Goal: Transaction & Acquisition: Subscribe to service/newsletter

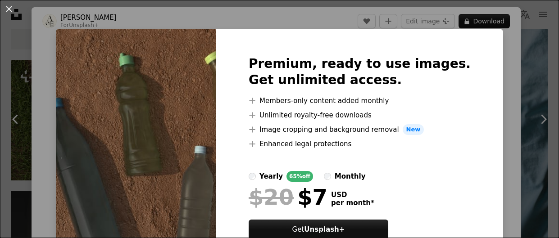
scroll to position [50, 0]
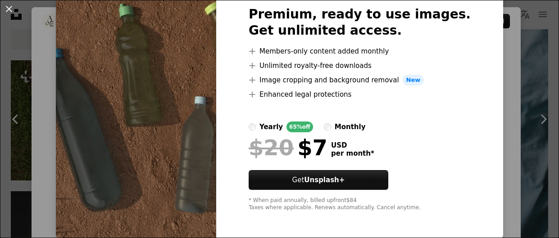
click at [512, 80] on div "An X shape Premium, ready to use images. Get unlimited access. A plus sign Memb…" at bounding box center [279, 119] width 559 height 238
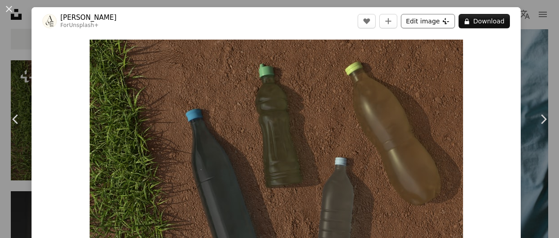
click at [430, 27] on button "Edit image Plus sign for Unsplash+" at bounding box center [428, 21] width 54 height 14
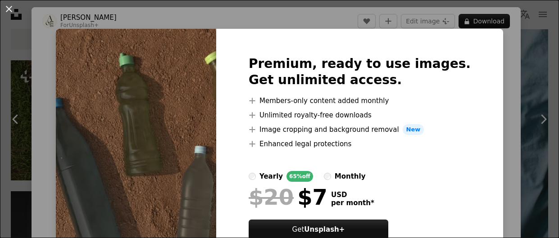
click at [489, 56] on div "An X shape Premium, ready to use images. Get unlimited access. A plus sign Memb…" at bounding box center [279, 119] width 559 height 238
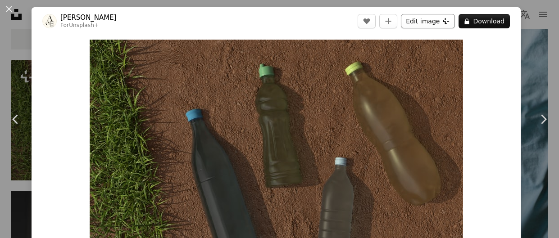
click at [444, 24] on button "Edit image Plus sign for Unsplash+" at bounding box center [428, 21] width 54 height 14
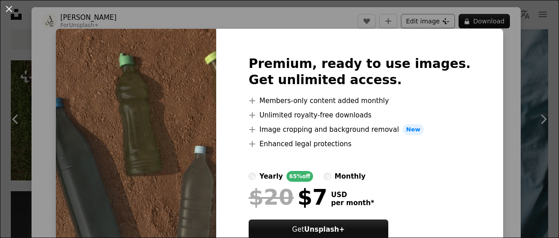
scroll to position [50, 0]
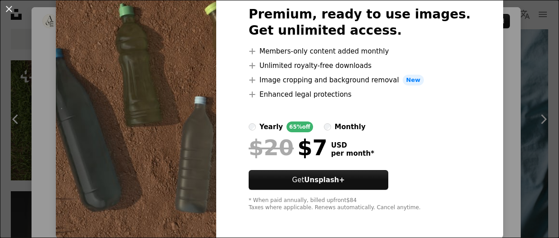
click at [524, 108] on div "An X shape Premium, ready to use images. Get unlimited access. A plus sign Memb…" at bounding box center [279, 119] width 559 height 238
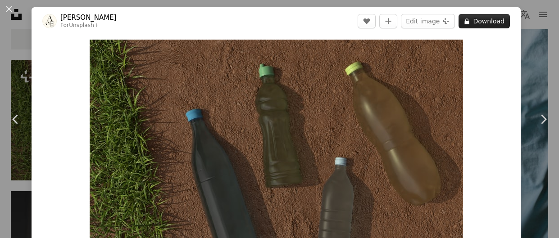
click at [506, 24] on button "A lock Download" at bounding box center [484, 21] width 51 height 14
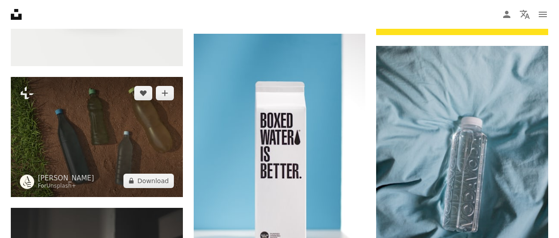
scroll to position [443, 0]
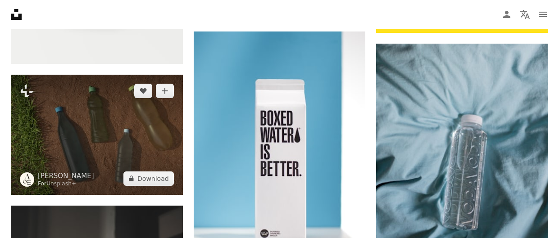
click at [111, 134] on img at bounding box center [97, 135] width 172 height 120
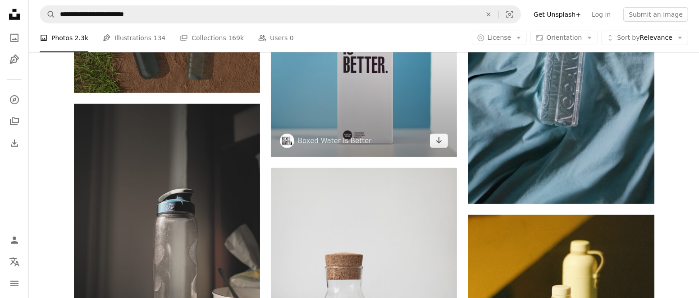
scroll to position [385, 0]
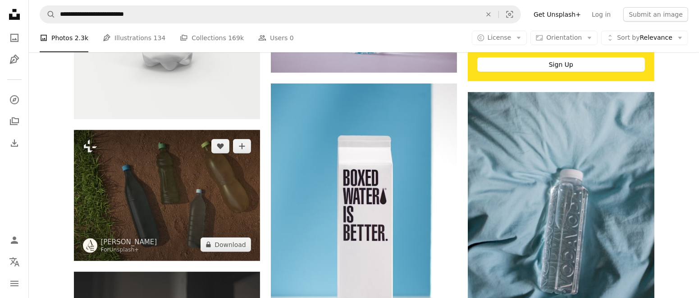
click at [192, 180] on img at bounding box center [167, 195] width 186 height 130
